Goal: Use online tool/utility: Utilize a website feature to perform a specific function

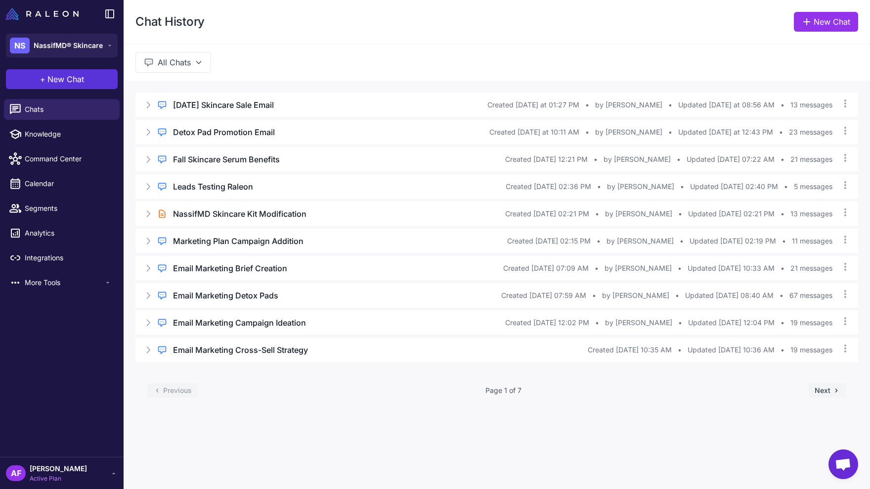
click at [33, 76] on button "+ New Chat" at bounding box center [62, 79] width 112 height 20
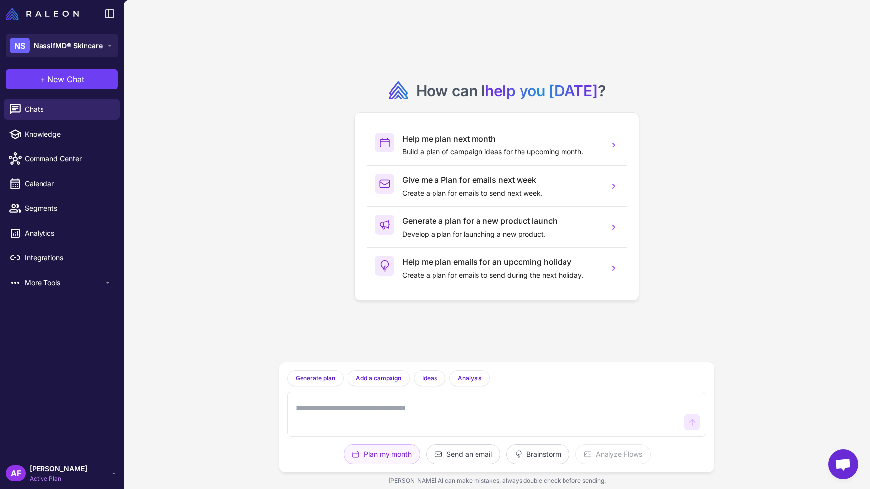
click at [548, 321] on div "How can I help you [DATE] ? Help me plan next month Build a plan of campaign id…" at bounding box center [496, 181] width 419 height 346
click at [506, 456] on button "Send an email" at bounding box center [537, 454] width 63 height 20
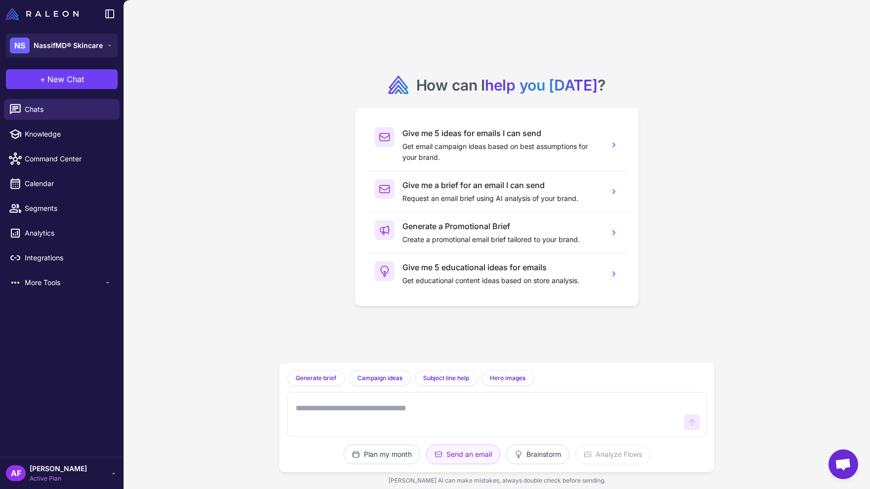
click at [420, 405] on textarea at bounding box center [487, 414] width 387 height 32
type textarea "**********"
click at [260, 69] on div "**********" at bounding box center [497, 244] width 747 height 489
click at [356, 424] on textarea "**********" at bounding box center [487, 414] width 387 height 32
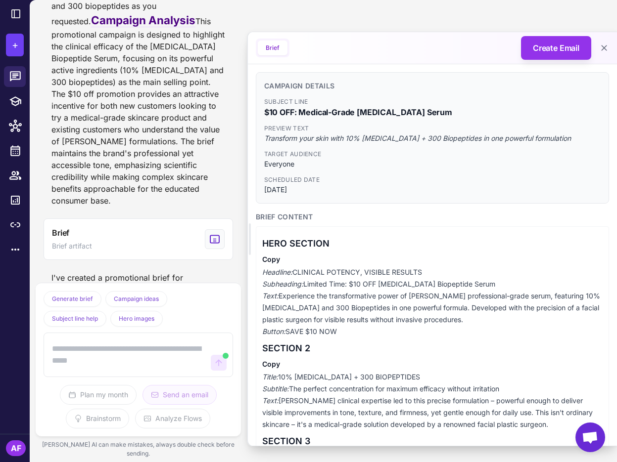
scroll to position [608, 0]
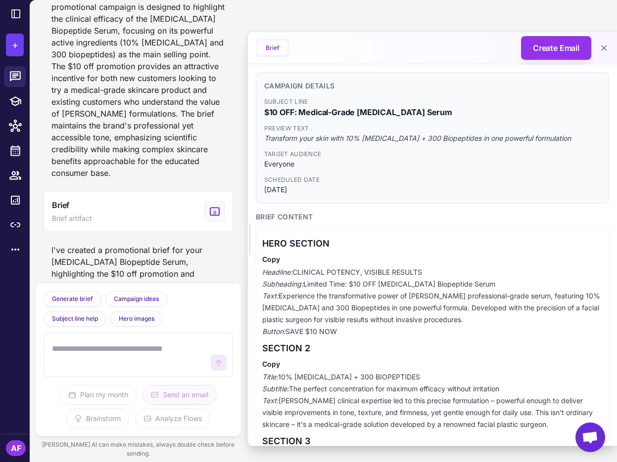
drag, startPoint x: 296, startPoint y: 275, endPoint x: 427, endPoint y: 277, distance: 130.6
click at [427, 277] on p "Headline: CLINICAL POTENCY, VISIBLE RESULTS Subheading: Limited Time: $10 OFF […" at bounding box center [432, 302] width 340 height 71
copy p "CLINICAL POTENCY, VISIBLE RESULTS"
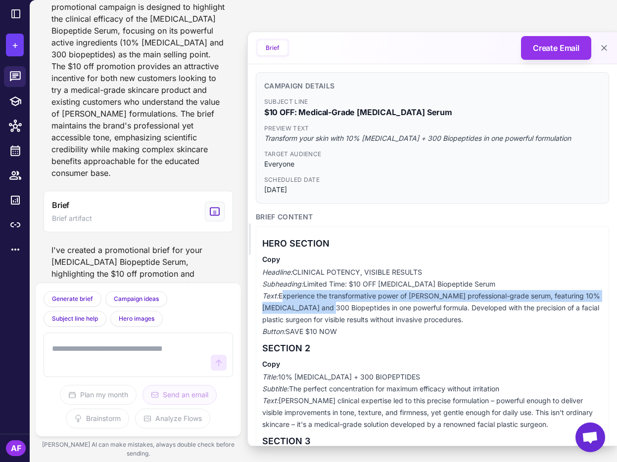
drag, startPoint x: 281, startPoint y: 297, endPoint x: 331, endPoint y: 309, distance: 50.9
click at [331, 309] on p "Headline: CLINICAL POTENCY, VISIBLE RESULTS Subheading: Limited Time: $10 OFF […" at bounding box center [432, 302] width 340 height 71
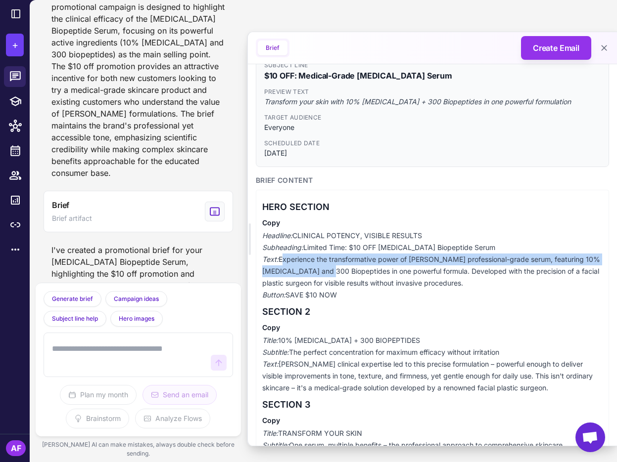
scroll to position [52, 0]
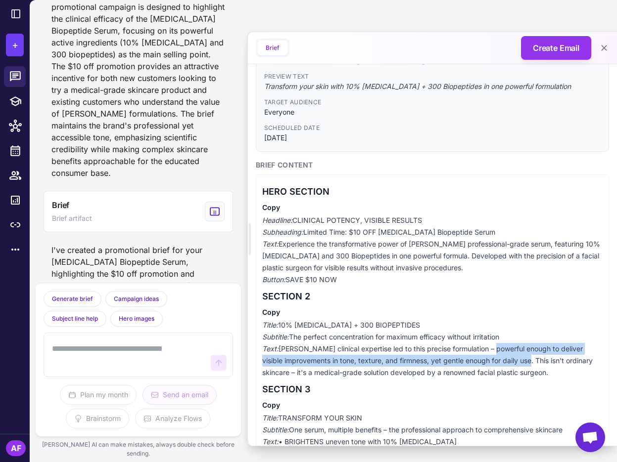
drag, startPoint x: 481, startPoint y: 351, endPoint x: 510, endPoint y: 357, distance: 29.8
click at [510, 357] on p "Title: 10% [MEDICAL_DATA] + 300 BIOPEPTIDES Subtitle: The perfect concentration…" at bounding box center [432, 348] width 340 height 59
copy p "powerful enough to deliver visible improvements in tone, texture, and firmness,…"
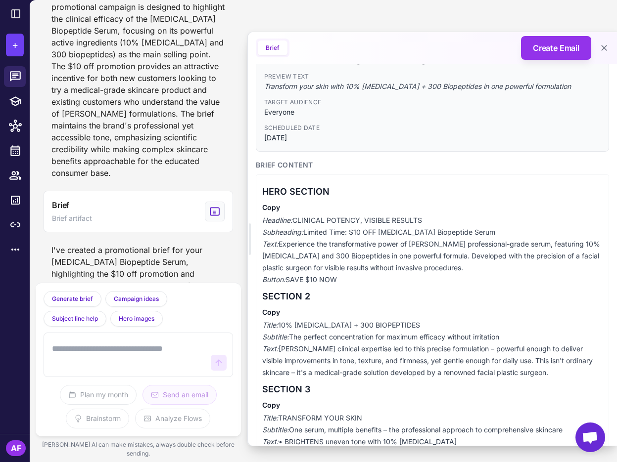
click at [517, 363] on p "Title: 10% [MEDICAL_DATA] + 300 BIOPEPTIDES Subtitle: The perfect concentration…" at bounding box center [432, 348] width 340 height 59
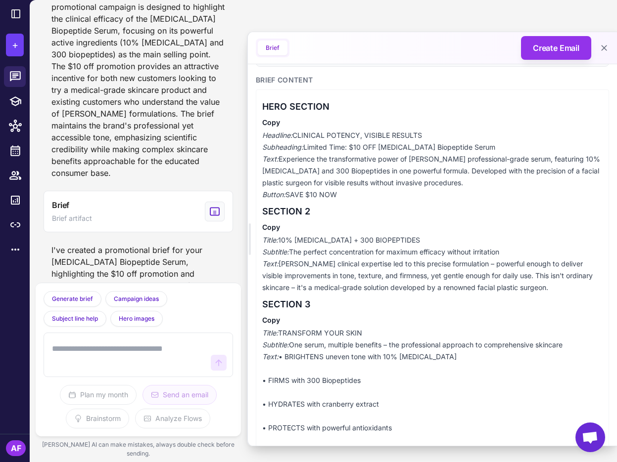
scroll to position [138, 0]
